Goal: Task Accomplishment & Management: Manage account settings

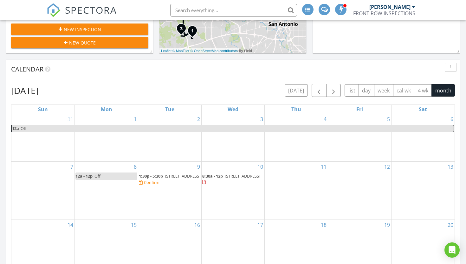
scroll to position [578, 467]
click at [322, 87] on span "button" at bounding box center [319, 91] width 8 height 8
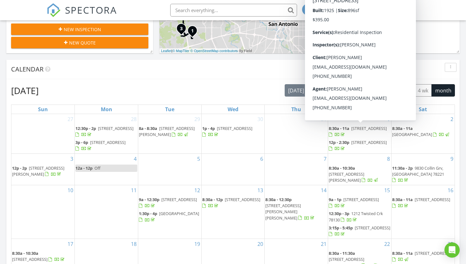
scroll to position [2, 0]
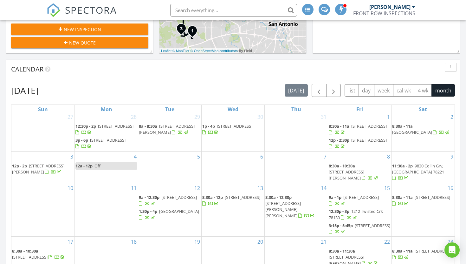
click at [462, 141] on div "Today Sergio Lopez 8:30 am 10102 Southern Sun, San Antonio, TX 78245 Sergio Lop…" at bounding box center [233, 151] width 466 height 577
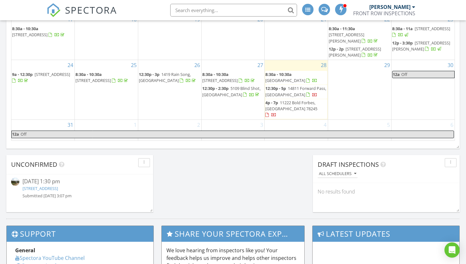
scroll to position [446, 0]
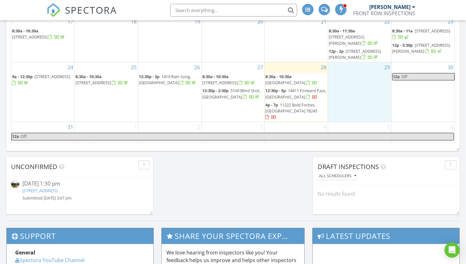
click at [364, 74] on div "29" at bounding box center [359, 91] width 63 height 59
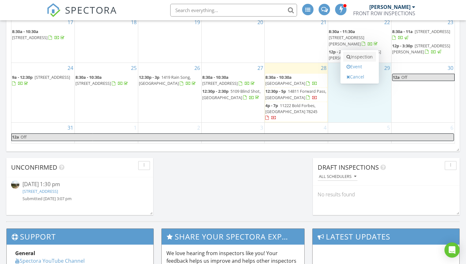
click at [361, 52] on link "Inspection" at bounding box center [360, 57] width 33 height 10
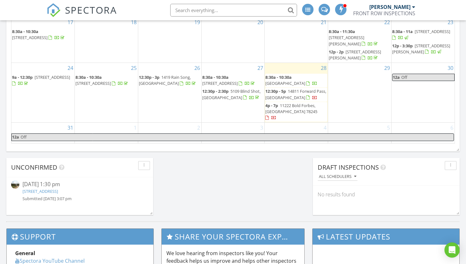
scroll to position [443, 0]
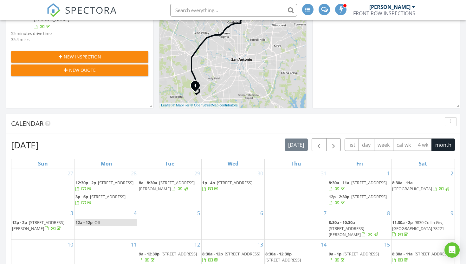
scroll to position [173, 0]
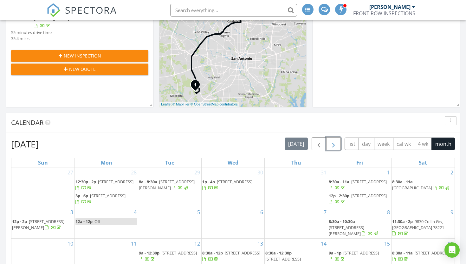
click at [334, 141] on span "button" at bounding box center [334, 144] width 8 height 8
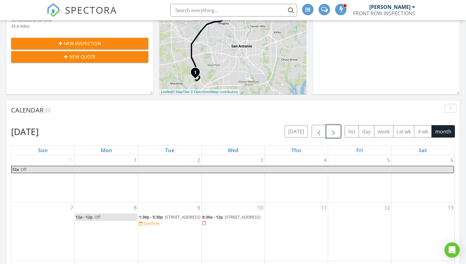
scroll to position [182, 0]
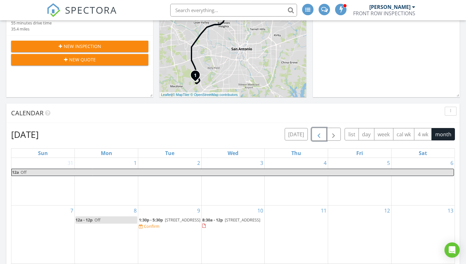
click at [324, 128] on button "button" at bounding box center [319, 134] width 15 height 13
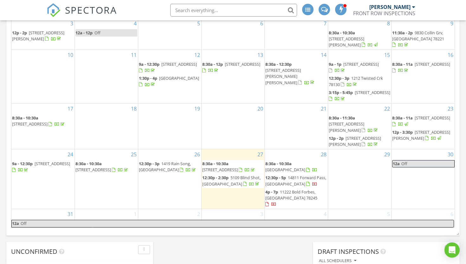
scroll to position [362, 0]
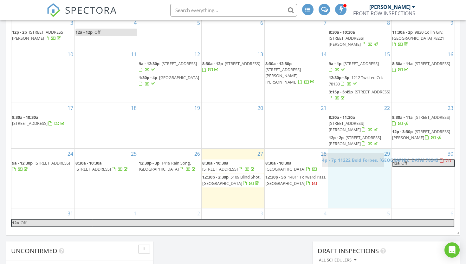
drag, startPoint x: 291, startPoint y: 195, endPoint x: 349, endPoint y: 161, distance: 67.2
click at [349, 161] on body "SPECTORA Sergio Lopez FRONT ROW INSPECTIONS Role: Inspector Change Role Dashboa…" at bounding box center [233, 87] width 466 height 899
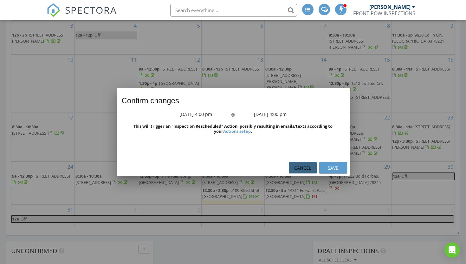
click at [303, 168] on div "Cancel" at bounding box center [303, 167] width 18 height 7
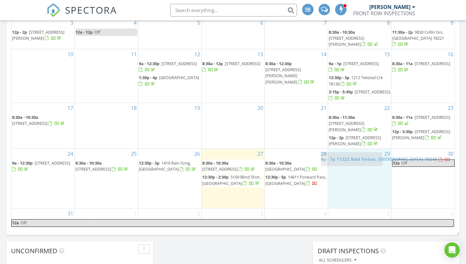
drag, startPoint x: 291, startPoint y: 194, endPoint x: 351, endPoint y: 156, distance: 70.7
click at [351, 156] on body "SPECTORA Sergio Lopez FRONT ROW INSPECTIONS Role: Inspector Change Role Dashboa…" at bounding box center [233, 87] width 466 height 899
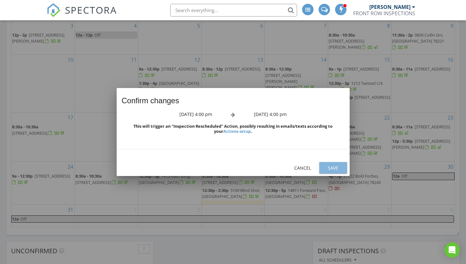
click at [331, 167] on div "Save" at bounding box center [334, 167] width 18 height 7
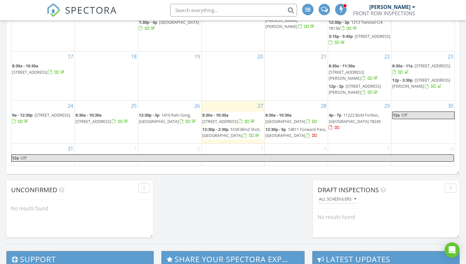
scroll to position [423, 0]
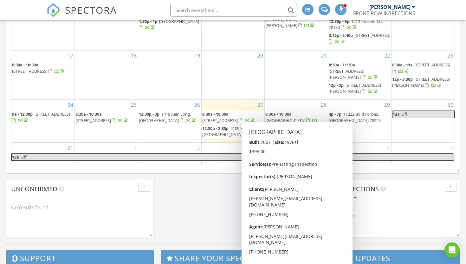
click at [301, 117] on span "10102 Southern Sun, San Antonio 78245" at bounding box center [286, 120] width 40 height 6
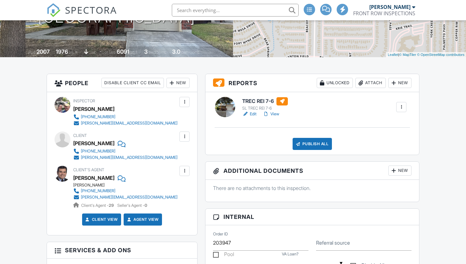
scroll to position [118, 0]
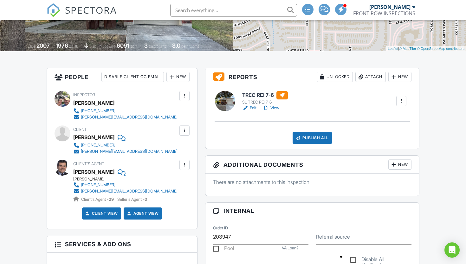
click at [253, 111] on link "Edit" at bounding box center [249, 108] width 14 height 6
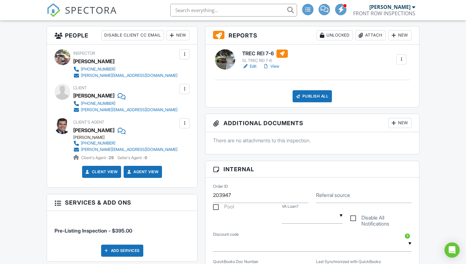
scroll to position [161, 0]
click at [325, 102] on div "Publish All" at bounding box center [313, 96] width 40 height 12
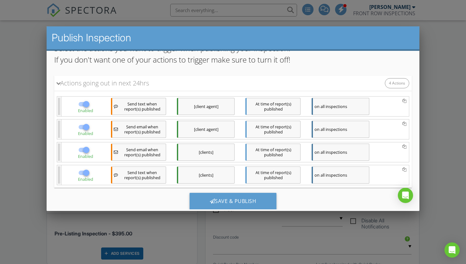
scroll to position [76, 0]
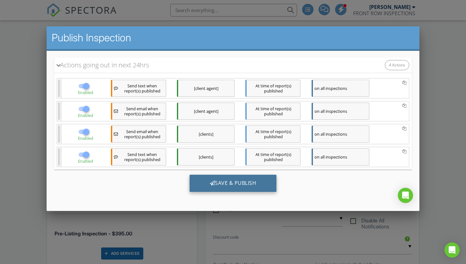
click at [236, 185] on div "Save & Publish" at bounding box center [233, 182] width 87 height 17
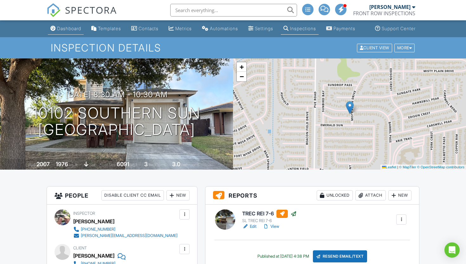
click at [63, 31] on div "Dashboard" at bounding box center [69, 28] width 24 height 5
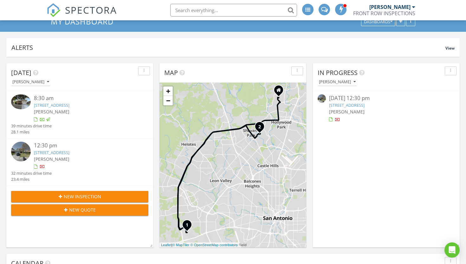
scroll to position [33, 0]
